Goal: Task Accomplishment & Management: Complete application form

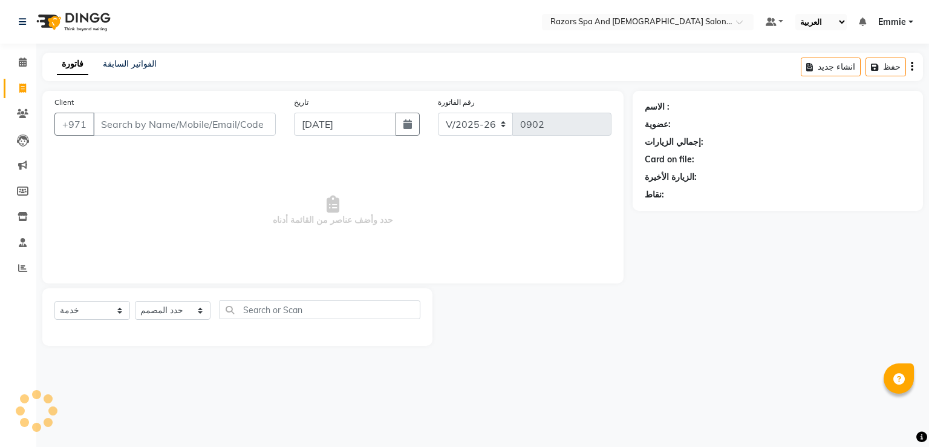
select select "ar"
select select "8419"
select select "service"
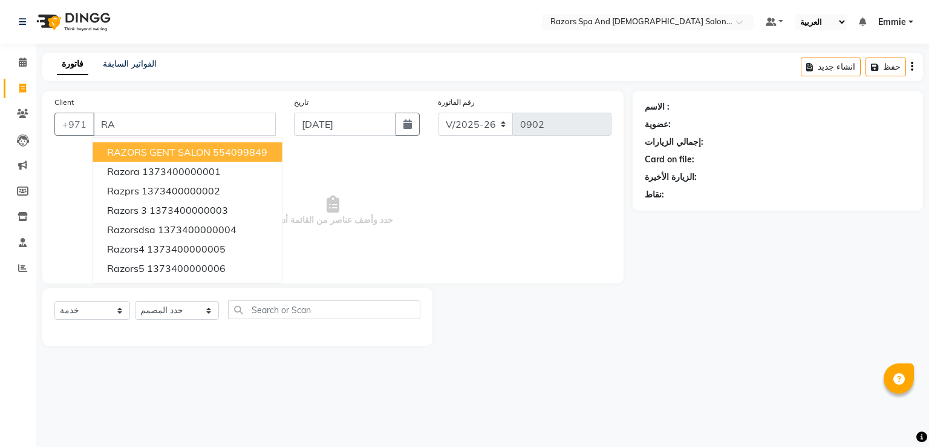
type input "R"
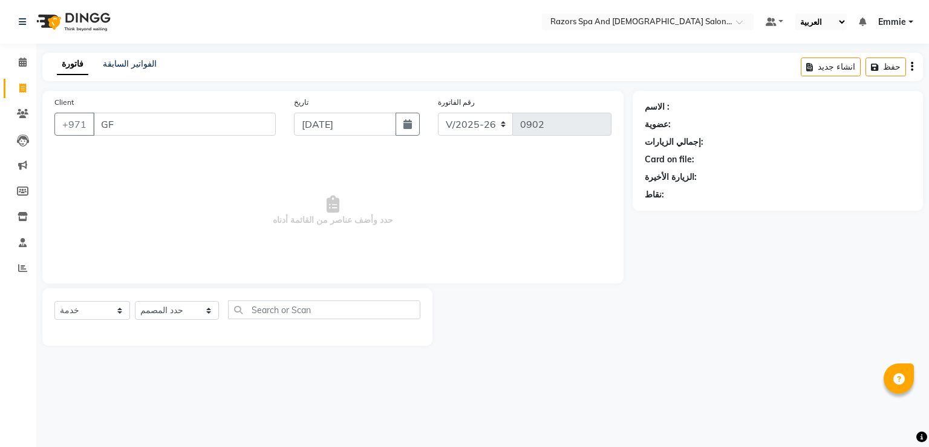
type input "G"
type input "M"
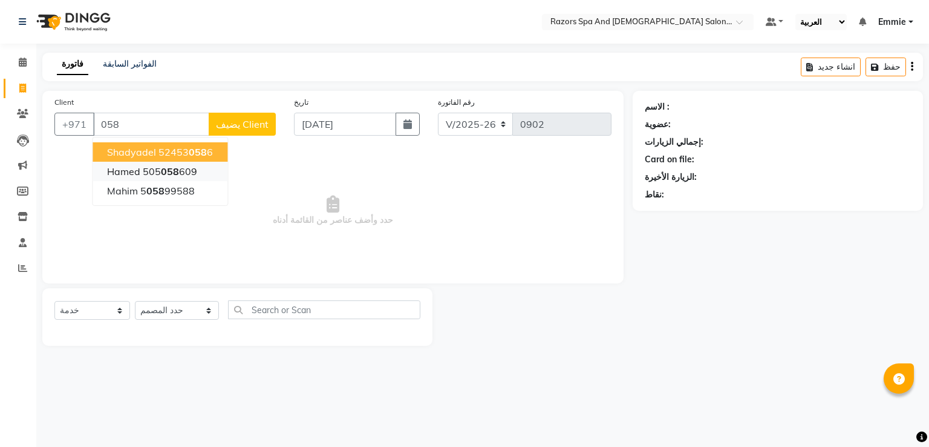
click at [169, 174] on span "058" at bounding box center [170, 171] width 18 height 12
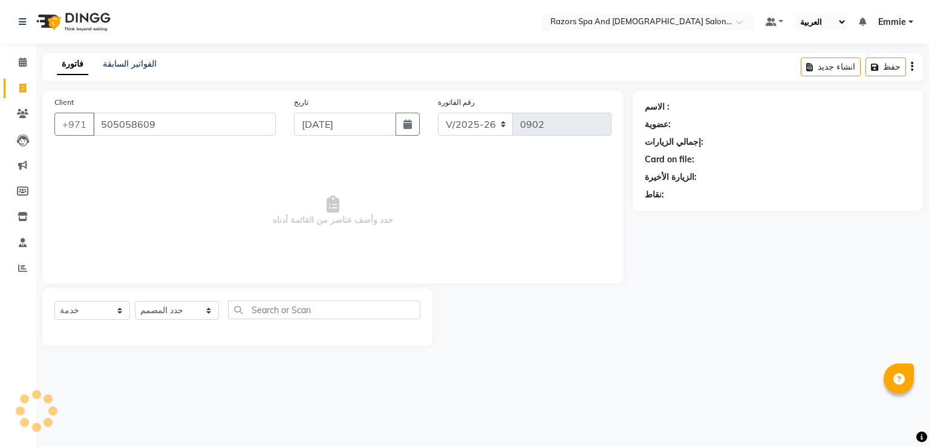
type input "505058609"
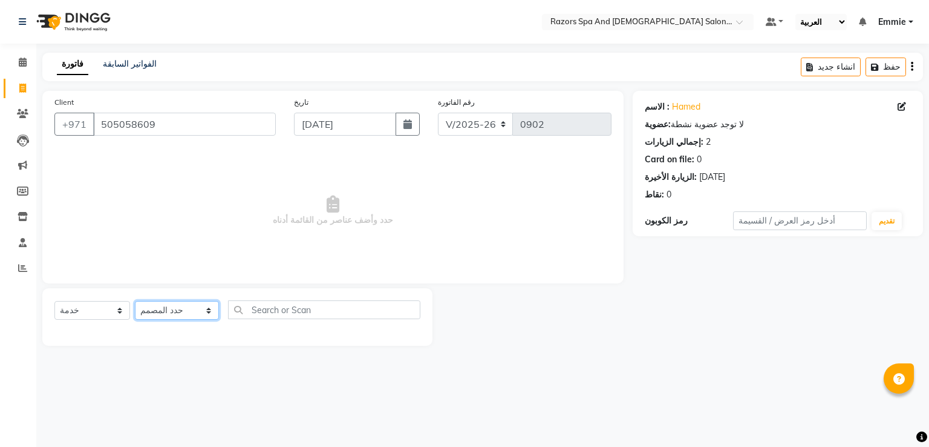
click at [192, 310] on select "حدد المصمم Alaseel [PERSON_NAME] [PERSON_NAME] [DEMOGRAPHIC_DATA] [PERSON_NAME]…" at bounding box center [177, 310] width 84 height 19
select select "81370"
click at [135, 301] on select "حدد المصمم Alaseel [PERSON_NAME] [PERSON_NAME] [DEMOGRAPHIC_DATA] [PERSON_NAME]…" at bounding box center [177, 310] width 84 height 19
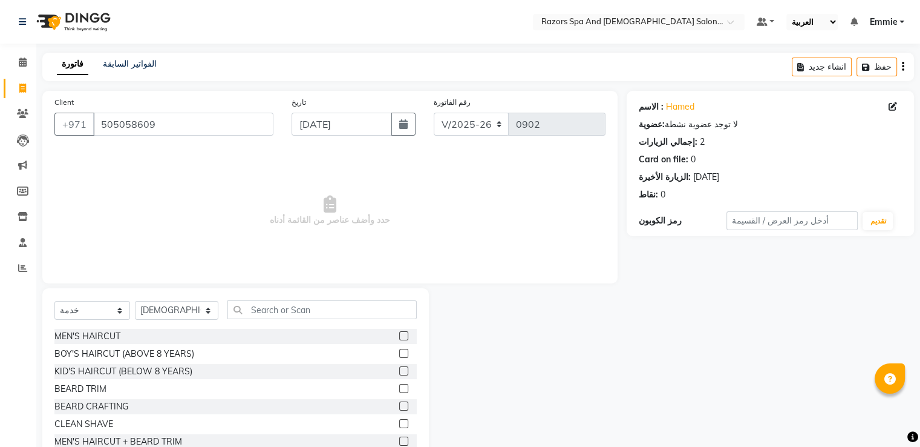
click at [399, 333] on label at bounding box center [403, 335] width 9 height 9
click at [399, 333] on input "checkbox" at bounding box center [403, 336] width 8 height 8
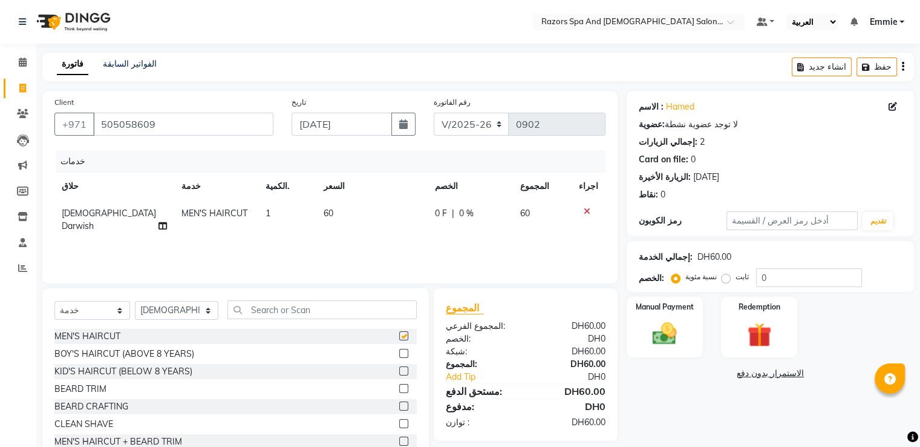
checkbox input "false"
click at [590, 208] on icon at bounding box center [587, 211] width 7 height 8
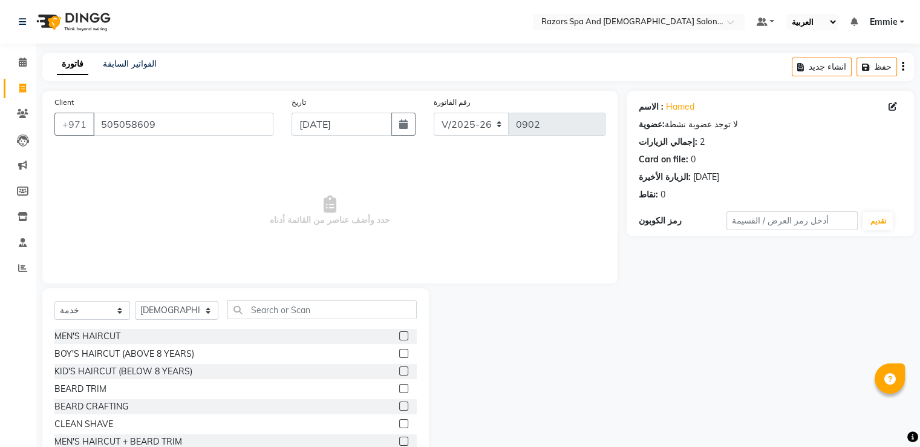
click at [399, 352] on label at bounding box center [403, 353] width 9 height 9
click at [399, 352] on input "checkbox" at bounding box center [403, 354] width 8 height 8
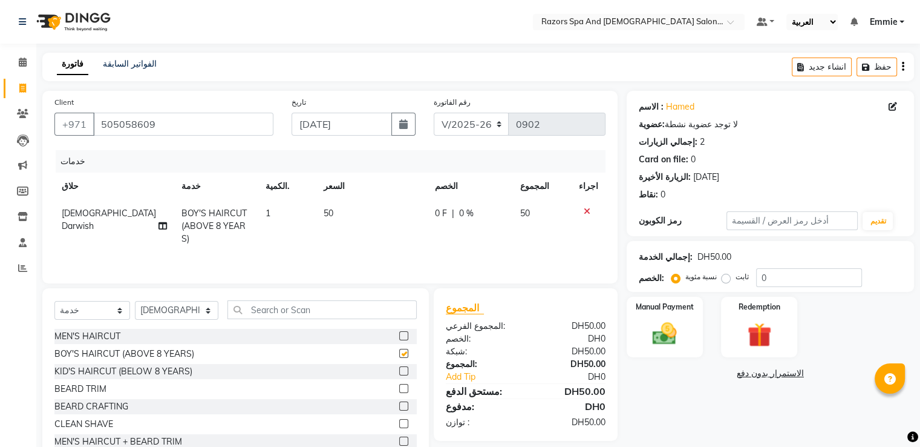
checkbox input "false"
click at [588, 213] on icon at bounding box center [587, 211] width 7 height 8
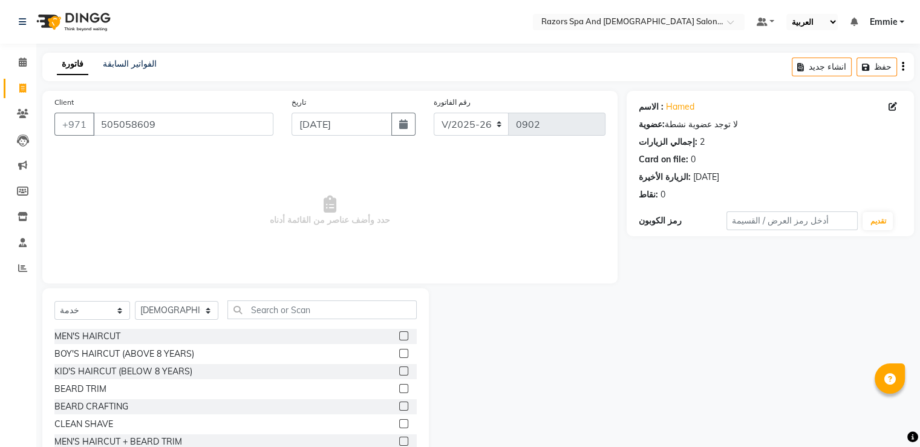
click at [399, 388] on label at bounding box center [403, 388] width 9 height 9
click at [399, 388] on input "checkbox" at bounding box center [403, 389] width 8 height 8
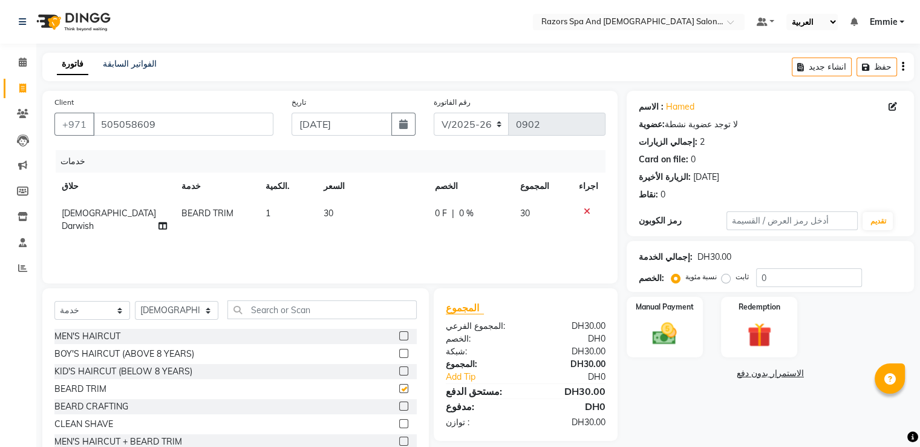
checkbox input "false"
click at [591, 211] on icon at bounding box center [587, 211] width 7 height 8
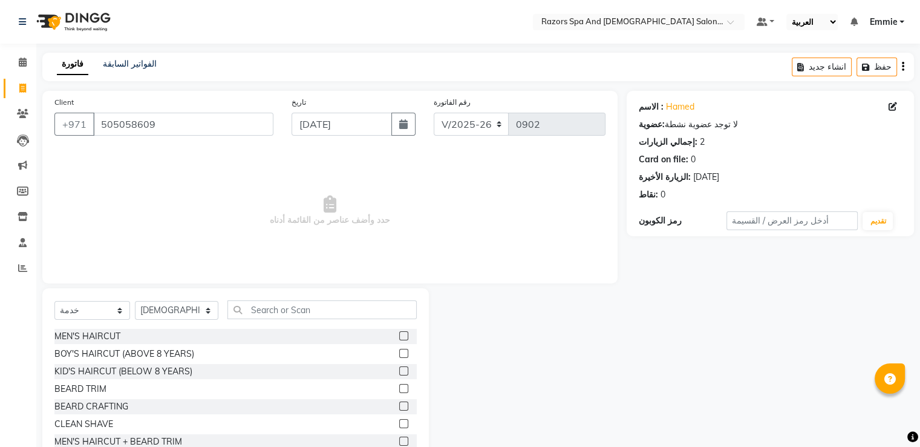
click at [399, 371] on label at bounding box center [403, 370] width 9 height 9
click at [399, 371] on input "checkbox" at bounding box center [403, 371] width 8 height 8
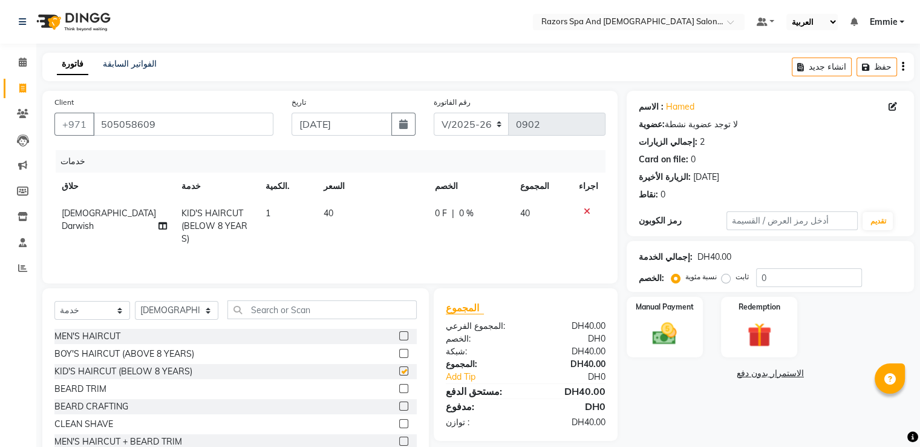
checkbox input "false"
click at [671, 320] on img at bounding box center [664, 333] width 39 height 28
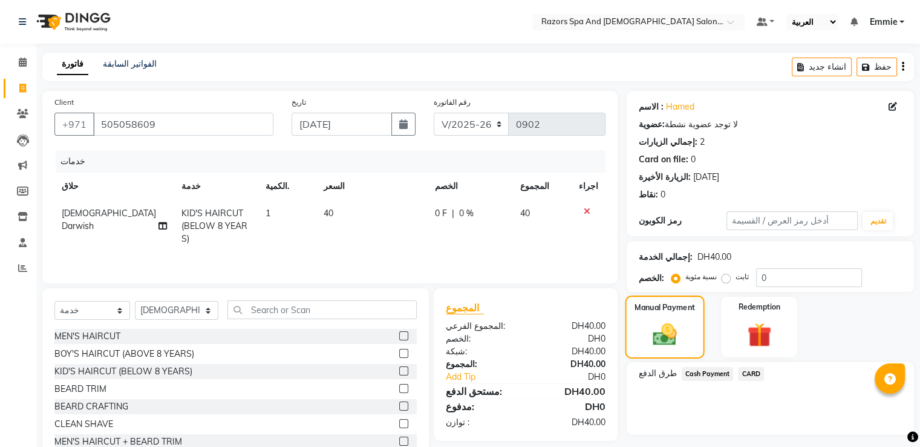
click at [738, 370] on span "CARD" at bounding box center [751, 374] width 26 height 14
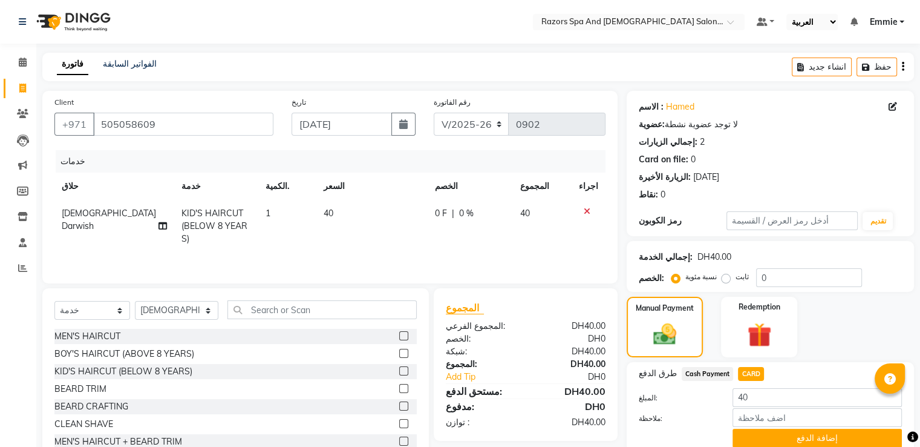
scroll to position [49, 0]
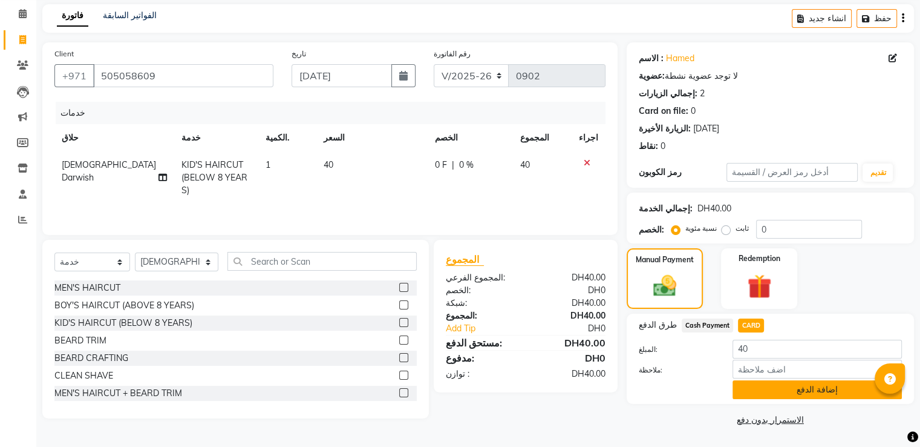
click at [792, 396] on button "إضافة الدفع" at bounding box center [817, 389] width 169 height 19
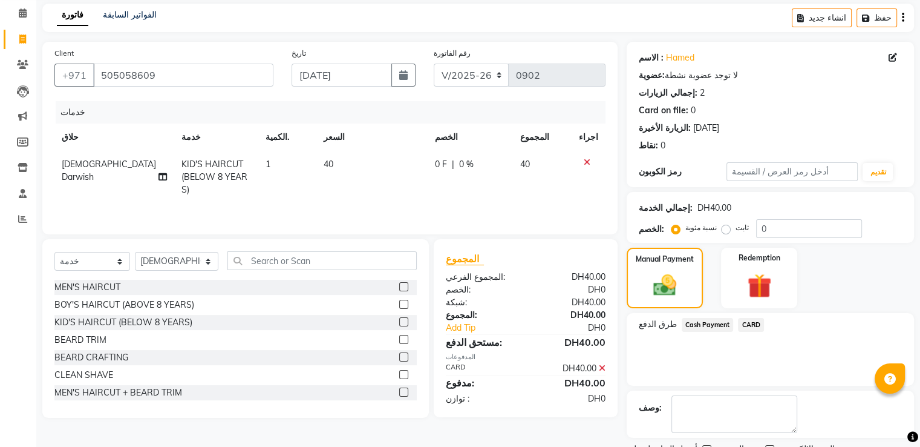
scroll to position [99, 0]
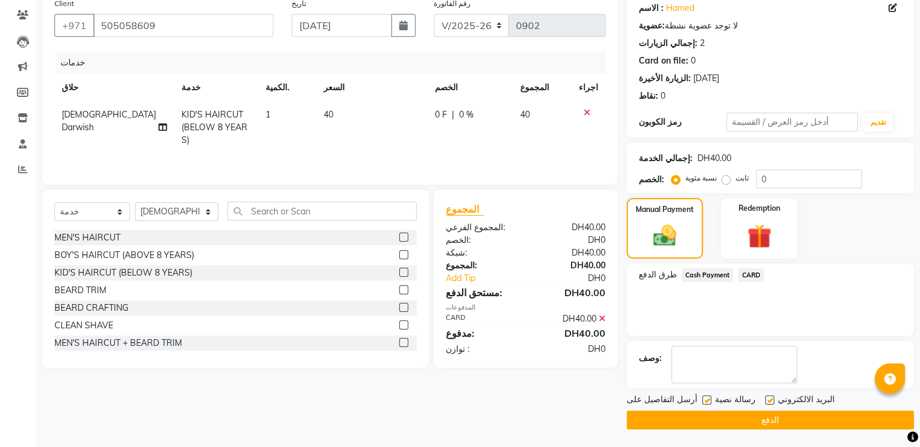
click at [781, 419] on button "الدفع" at bounding box center [770, 419] width 287 height 19
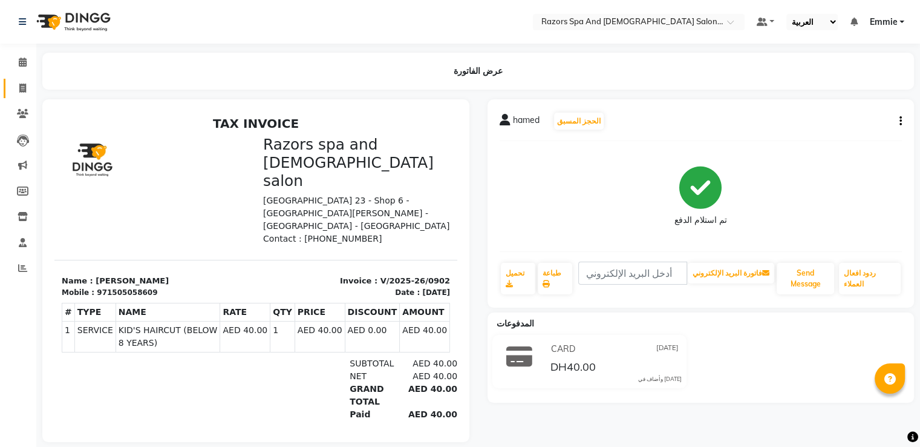
click at [19, 92] on icon at bounding box center [22, 88] width 7 height 9
select select "service"
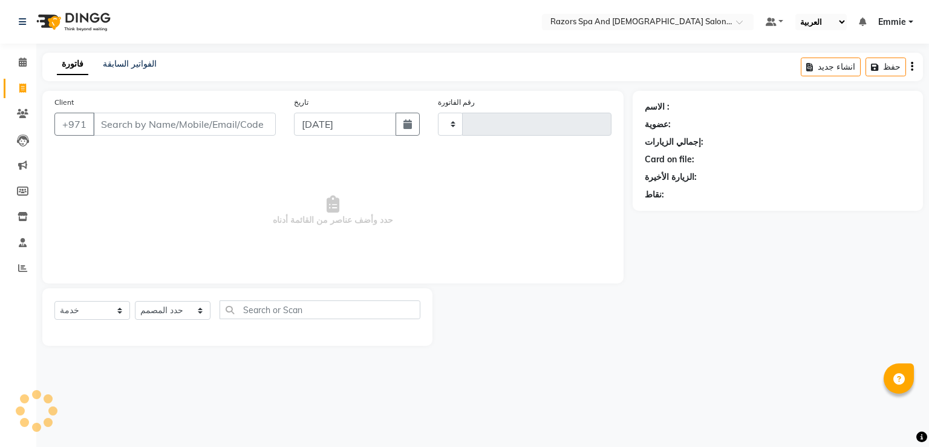
type input "0903"
select select "8419"
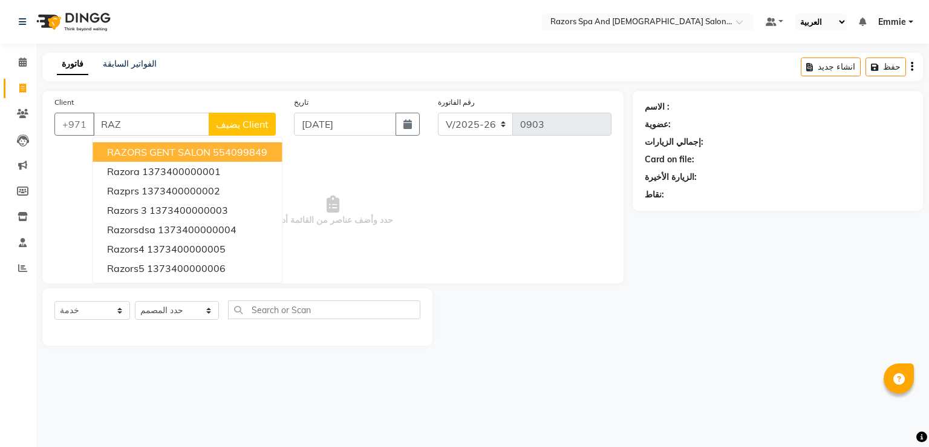
click at [187, 146] on span "RAZORS GENT SALON" at bounding box center [158, 152] width 103 height 12
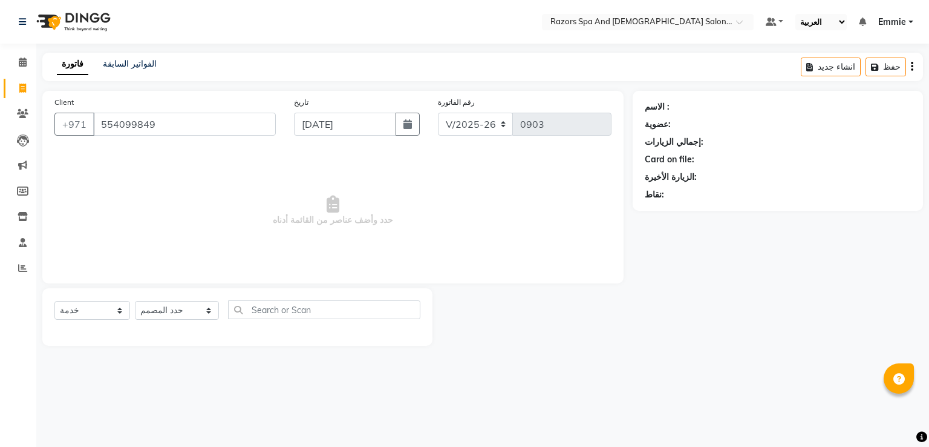
type input "554099849"
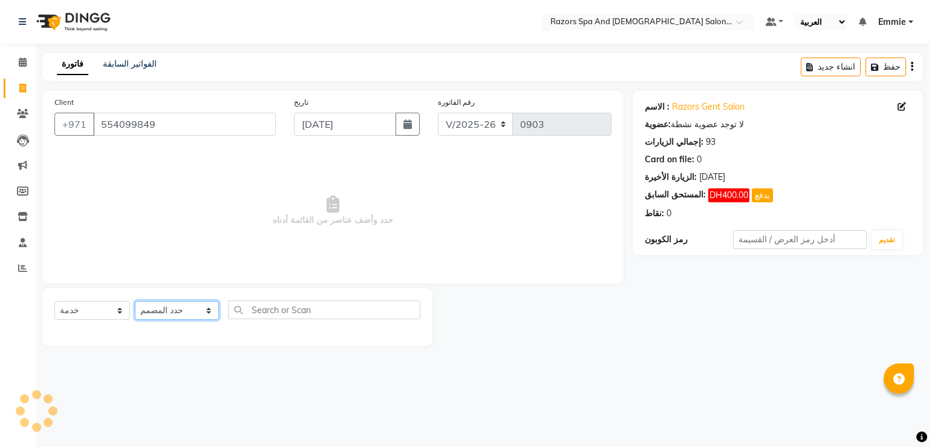
click at [196, 308] on select "حدد المصمم Alaseel [PERSON_NAME] [PERSON_NAME] [DEMOGRAPHIC_DATA] [PERSON_NAME]…" at bounding box center [177, 310] width 84 height 19
select select "81370"
click at [135, 301] on select "حدد المصمم Alaseel [PERSON_NAME] [PERSON_NAME] [DEMOGRAPHIC_DATA] [PERSON_NAME]…" at bounding box center [177, 310] width 84 height 19
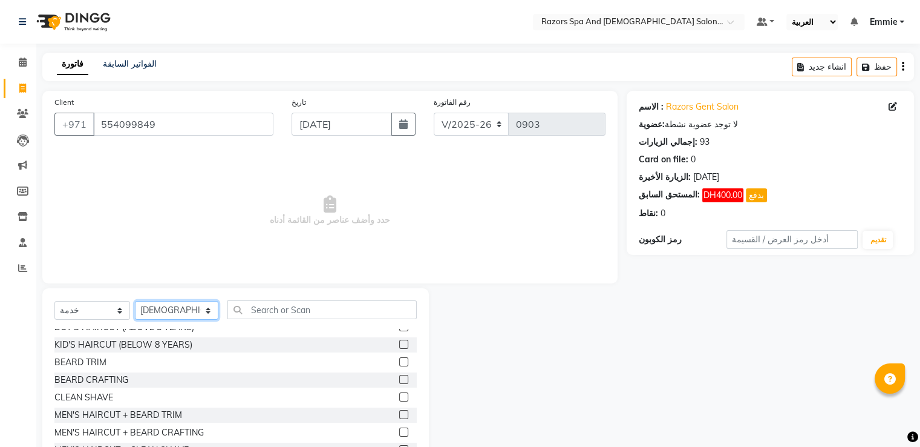
scroll to position [28, 0]
click at [399, 425] on label at bounding box center [403, 429] width 9 height 9
click at [399, 427] on input "checkbox" at bounding box center [403, 431] width 8 height 8
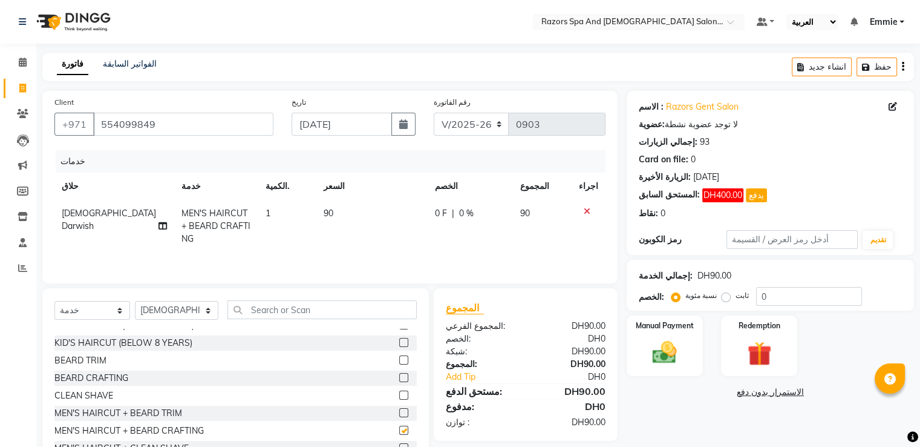
checkbox input "false"
click at [663, 353] on img at bounding box center [664, 352] width 39 height 28
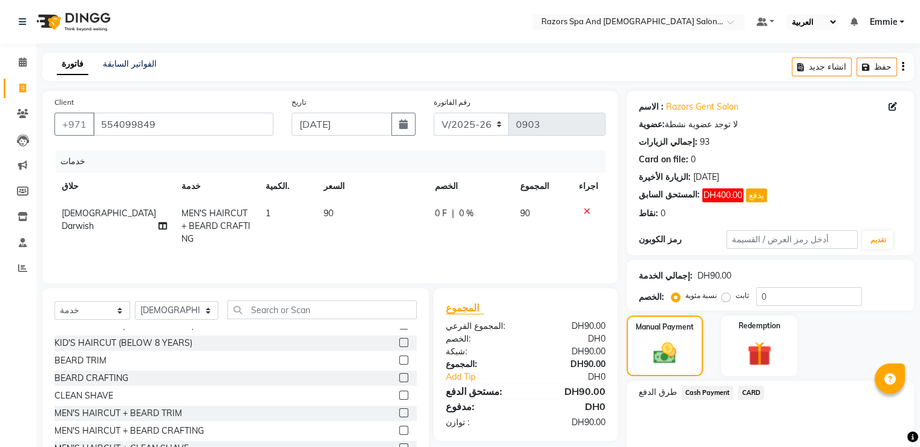
click at [706, 392] on span "Cash Payment" at bounding box center [708, 392] width 52 height 14
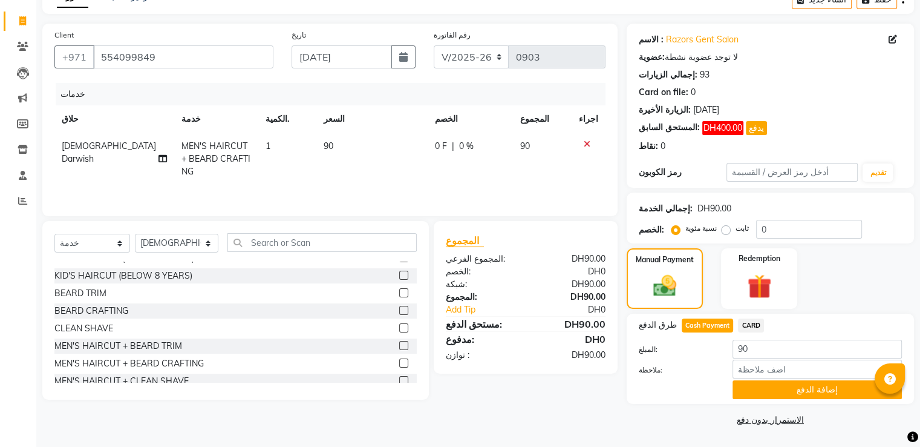
click at [796, 387] on button "إضافة الدفع" at bounding box center [817, 389] width 169 height 19
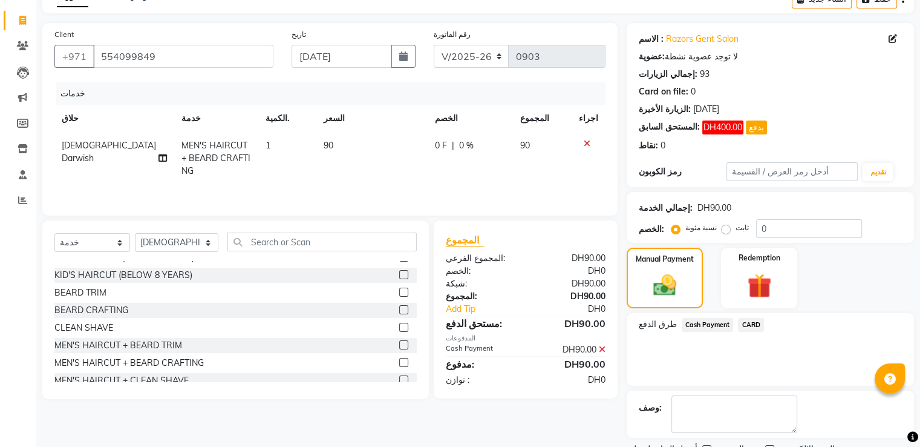
scroll to position [117, 0]
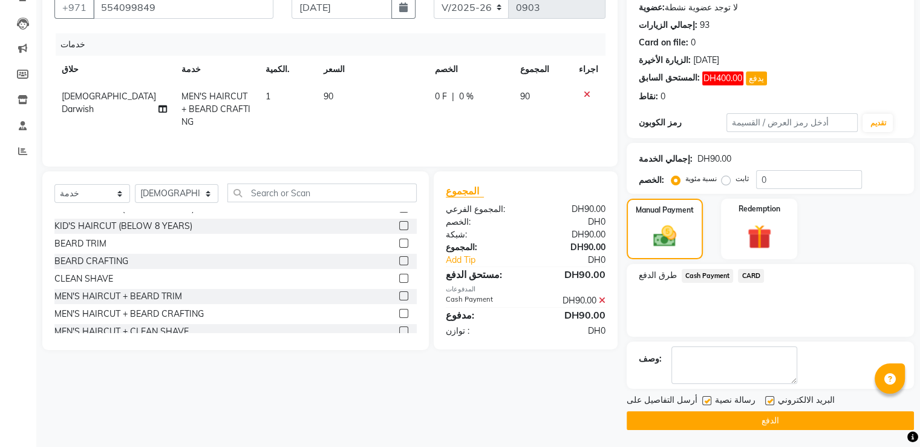
click at [770, 419] on button "الدفع" at bounding box center [770, 420] width 287 height 19
